Goal: Task Accomplishment & Management: Use online tool/utility

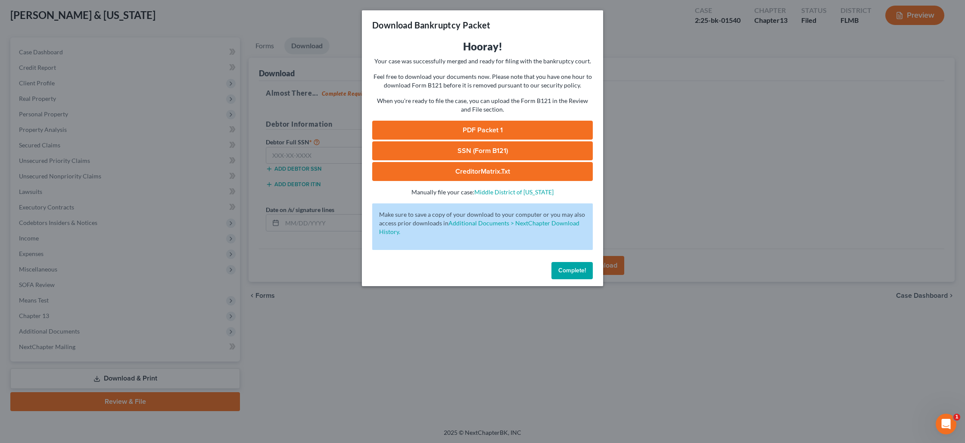
click at [560, 272] on span "Complete!" at bounding box center [572, 270] width 28 height 7
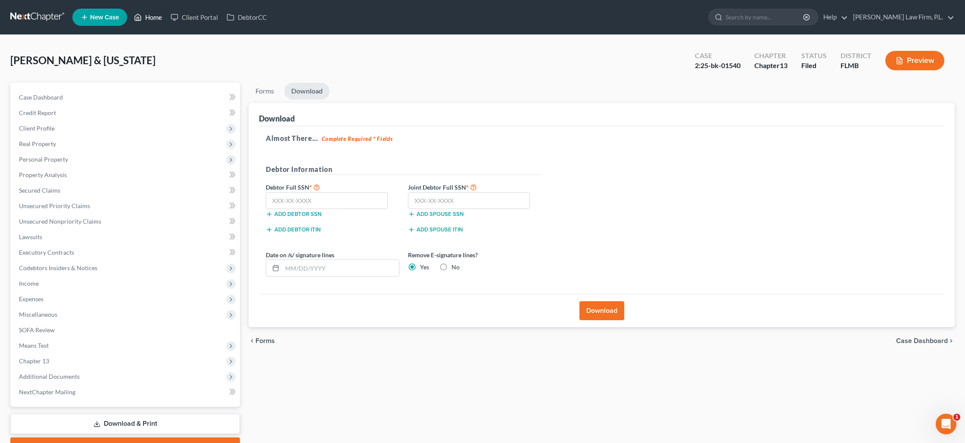
click at [151, 13] on link "Home" at bounding box center [148, 17] width 37 height 16
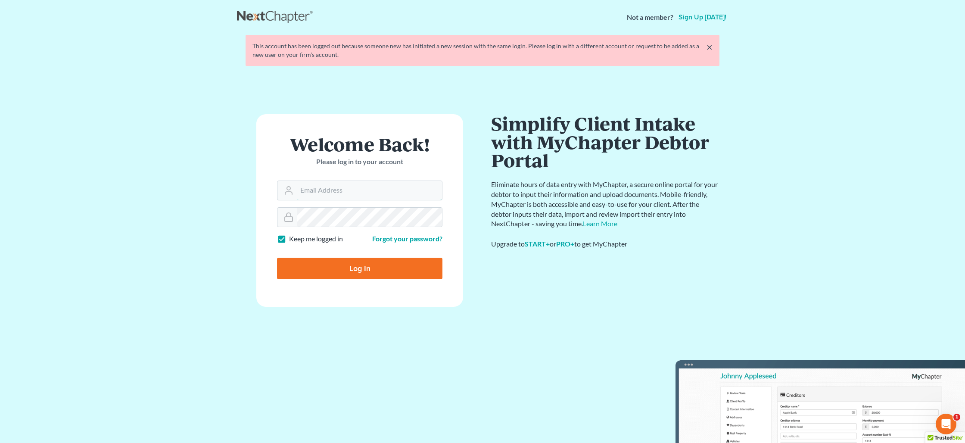
type input "[PERSON_NAME][EMAIL_ADDRESS][DOMAIN_NAME]"
click at [372, 270] on input "Log In" at bounding box center [359, 269] width 165 height 22
type input "Thinking..."
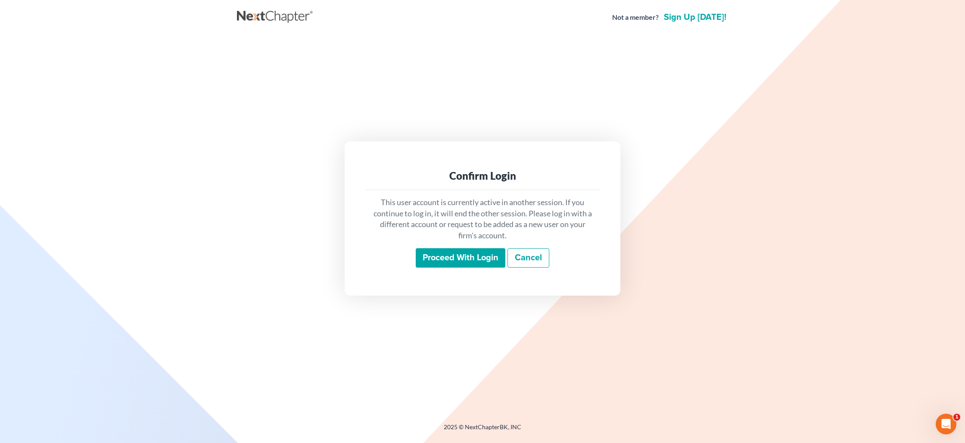
click at [473, 258] on input "Proceed with login" at bounding box center [461, 258] width 90 height 20
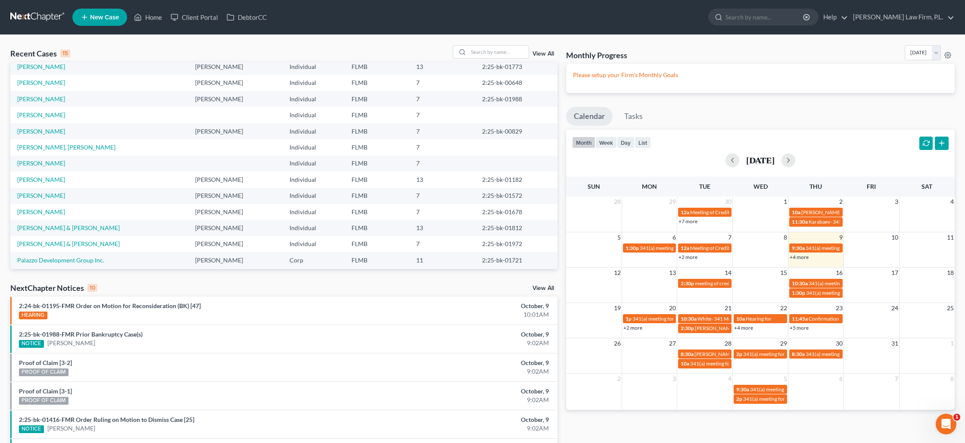
scroll to position [59, 0]
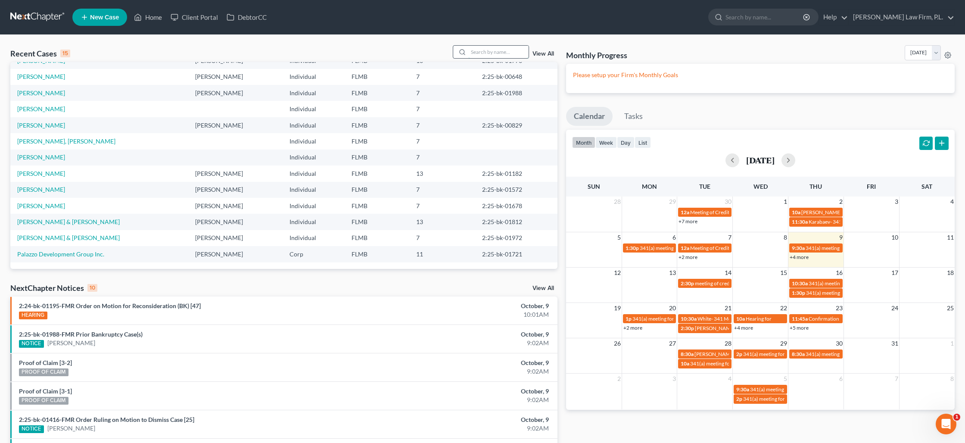
click at [504, 52] on input "search" at bounding box center [498, 52] width 60 height 12
type input "blauvelt"
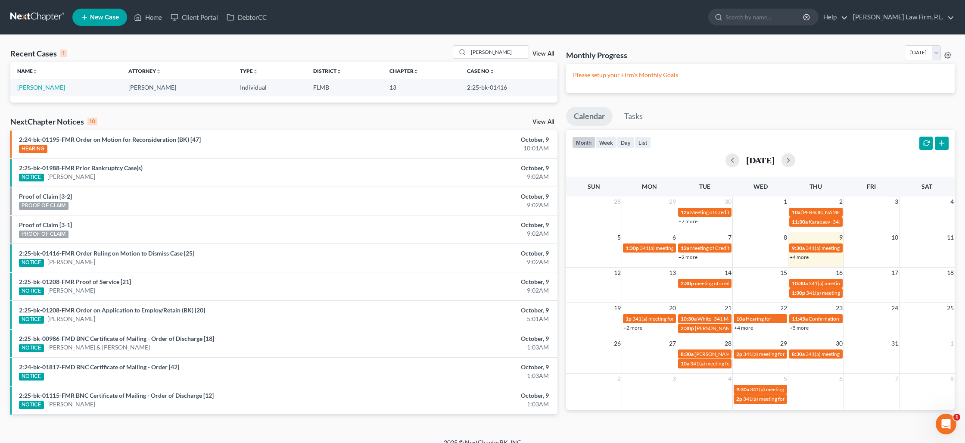
scroll to position [0, 0]
click at [65, 85] on link "Blauvelt, Christopher" at bounding box center [41, 87] width 48 height 7
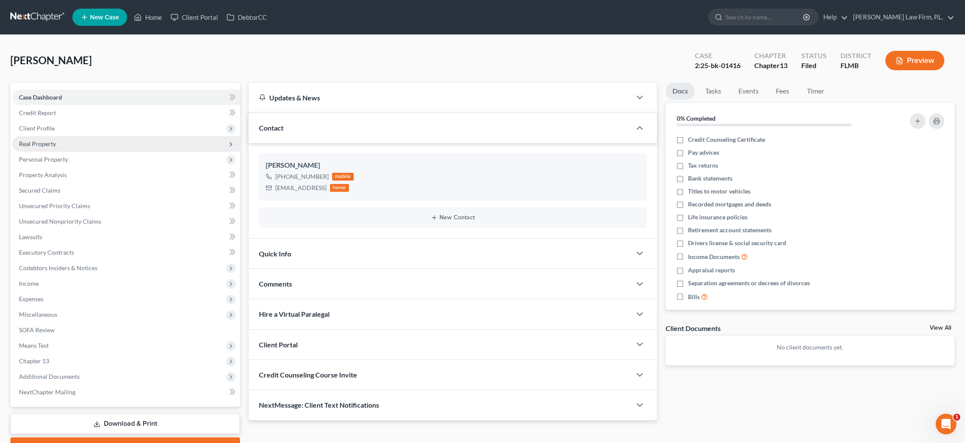
click at [45, 147] on span "Real Property" at bounding box center [126, 144] width 228 height 16
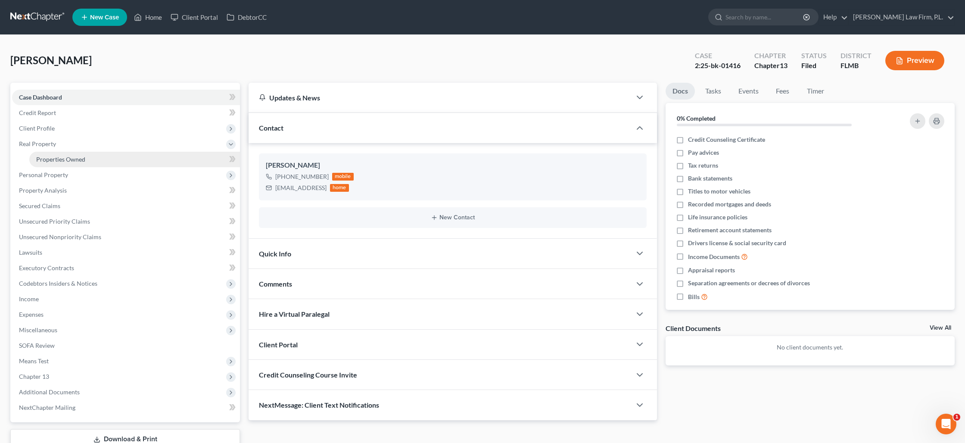
click at [47, 156] on span "Properties Owned" at bounding box center [60, 159] width 49 height 7
